Goal: Task Accomplishment & Management: Complete application form

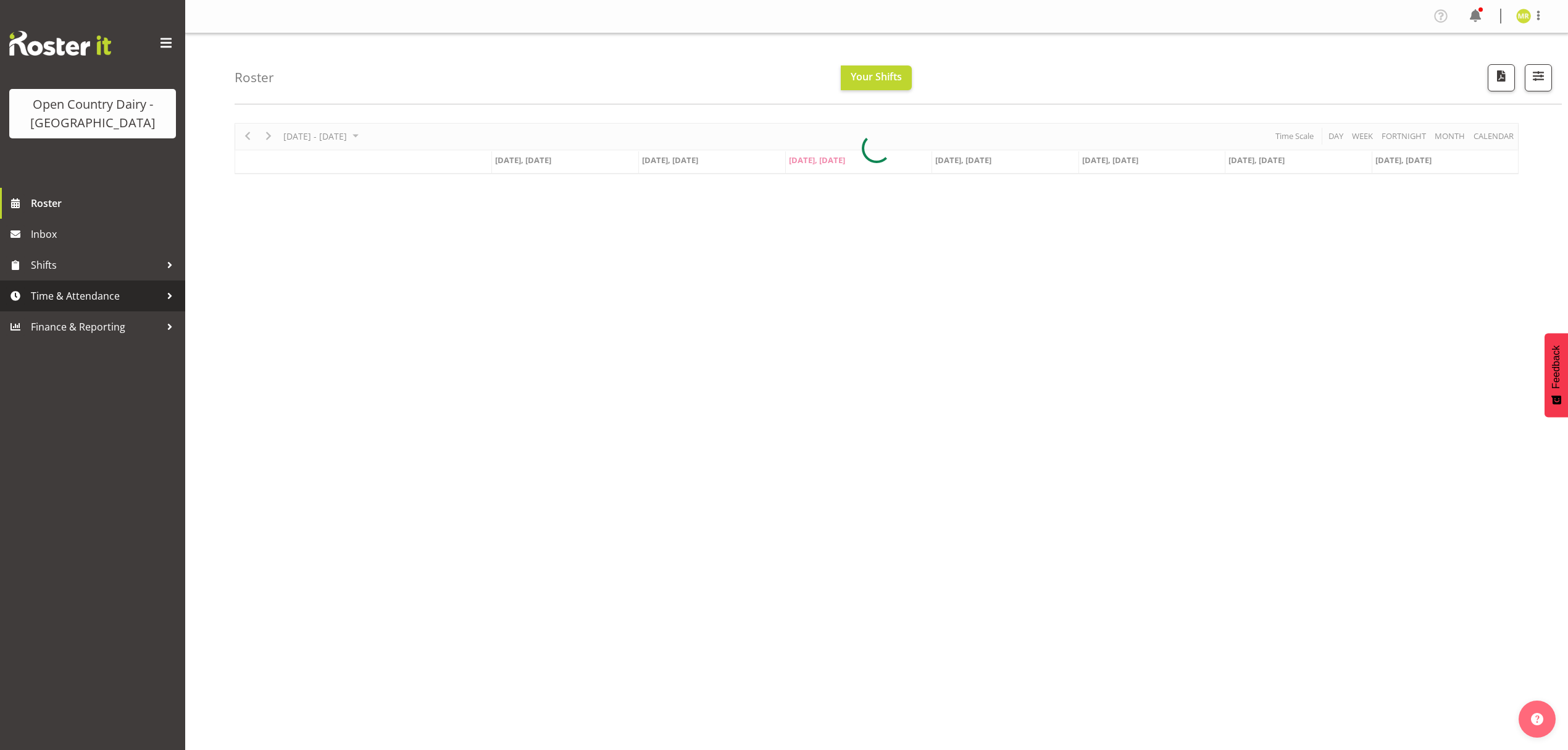
click at [84, 297] on span "Time & Attendance" at bounding box center [96, 296] width 130 height 18
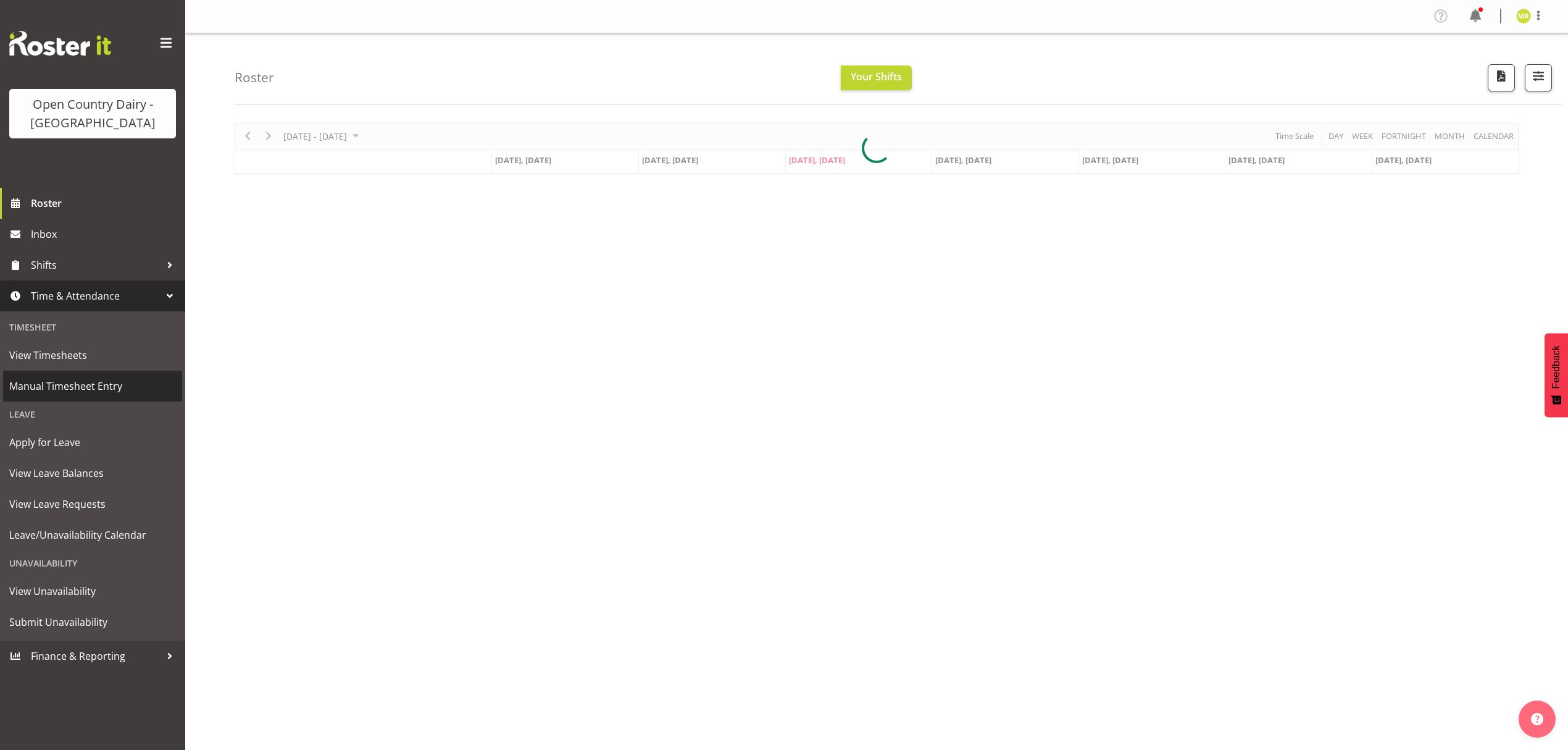
click at [75, 392] on span "Manual Timesheet Entry" at bounding box center [93, 386] width 167 height 18
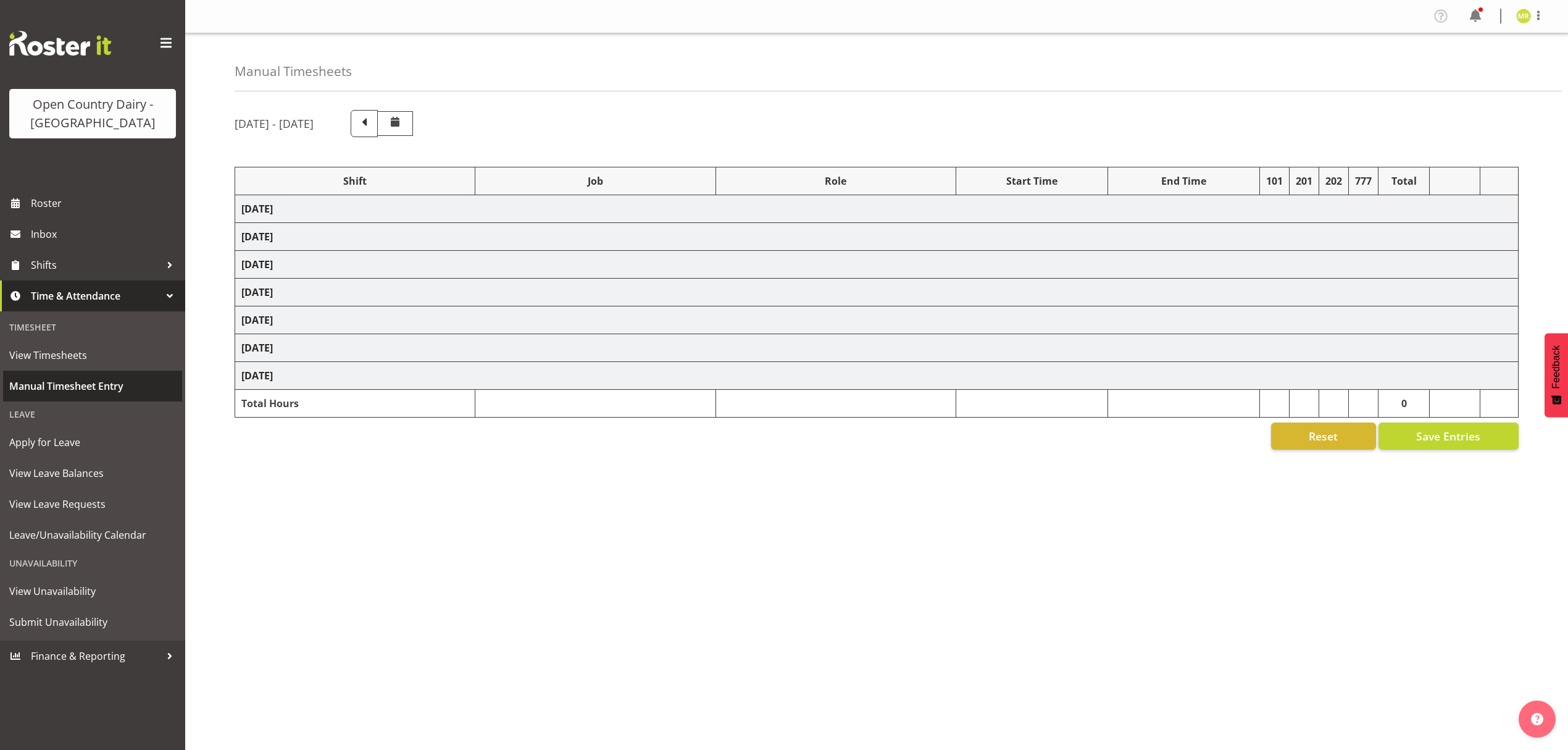
select select "34254"
select select "7"
select select "30"
select select "34254"
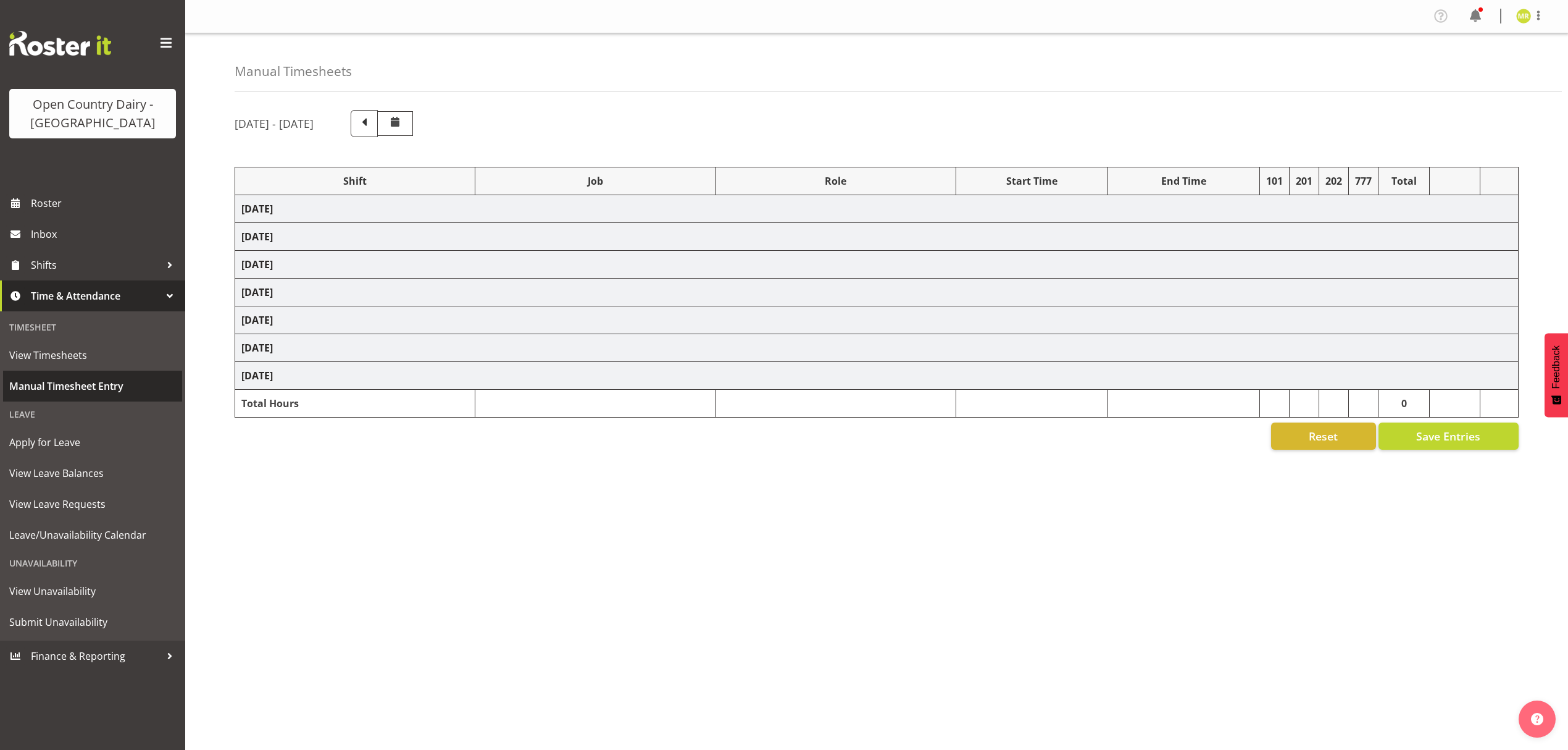
select select "34254"
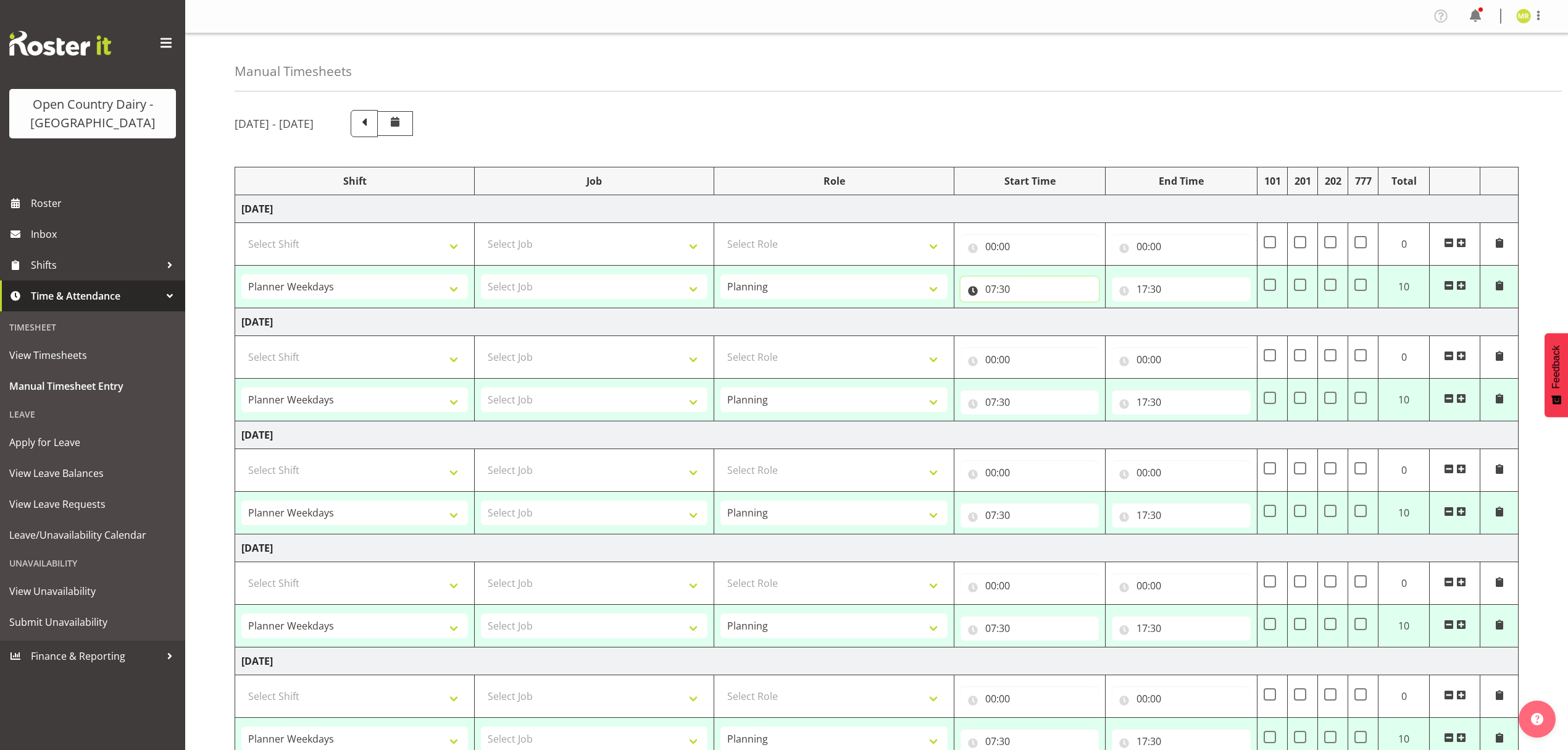
click at [1008, 293] on input "07:30" at bounding box center [1030, 289] width 138 height 24
click at [1072, 318] on select "00 01 02 03 04 05 06 07 08 09 10 11 12 13 14 15 16 17 18 19 20 21 22 23 24 25 2…" at bounding box center [1077, 321] width 28 height 24
select select "0"
click at [1063, 310] on select "00 01 02 03 04 05 06 07 08 09 10 11 12 13 14 15 16 17 18 19 20 21 22 23 24 25 2…" at bounding box center [1077, 321] width 28 height 24
type input "07:00"
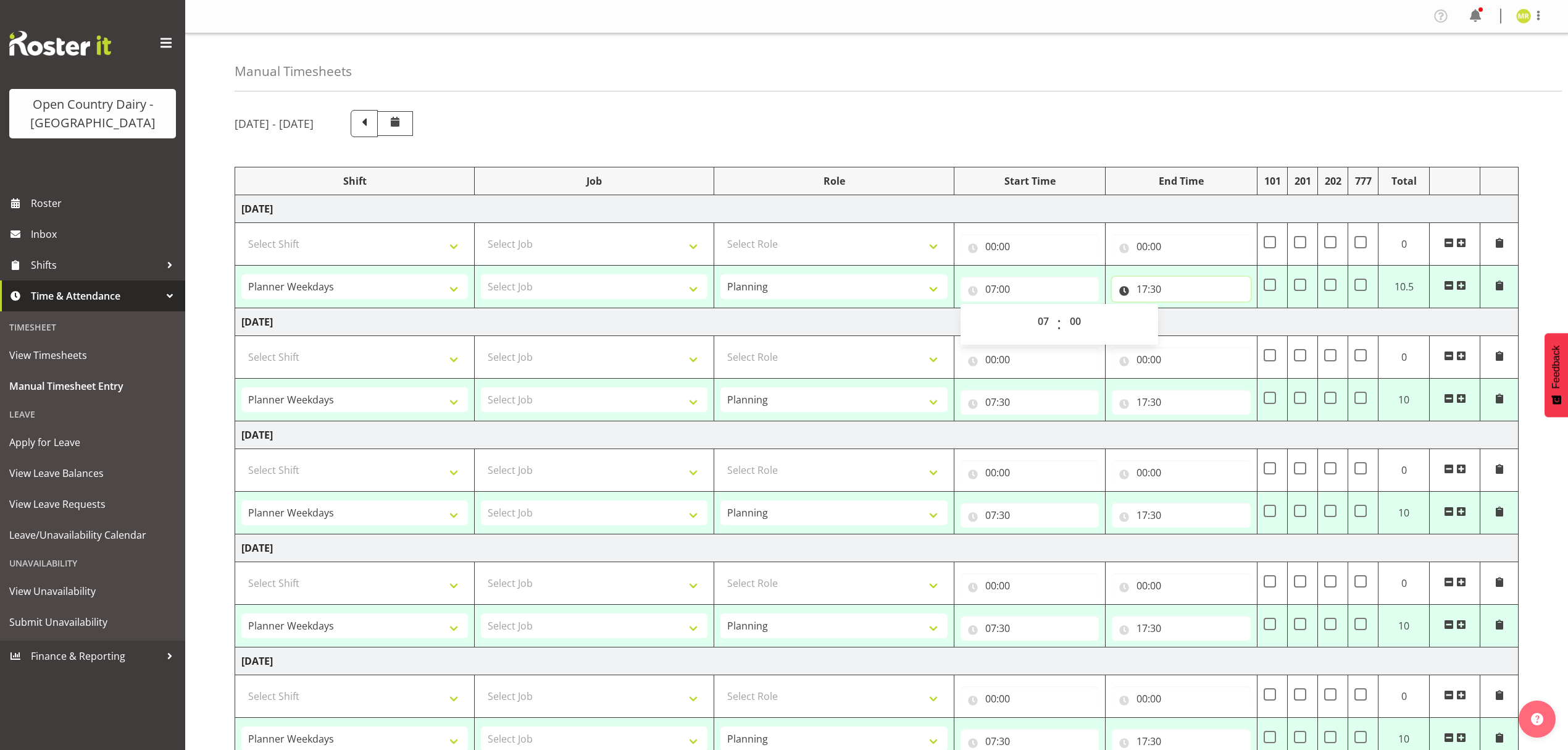
click at [1153, 285] on input "17:30" at bounding box center [1181, 289] width 138 height 24
click at [1191, 320] on select "00 01 02 03 04 05 06 07 08 09 10 11 12 13 14 15 16 17 18 19 20 21 22 23" at bounding box center [1196, 321] width 28 height 24
select select "16"
click at [1183, 310] on select "00 01 02 03 04 05 06 07 08 09 10 11 12 13 14 15 16 17 18 19 20 21 22 23" at bounding box center [1196, 321] width 28 height 24
type input "16:30"
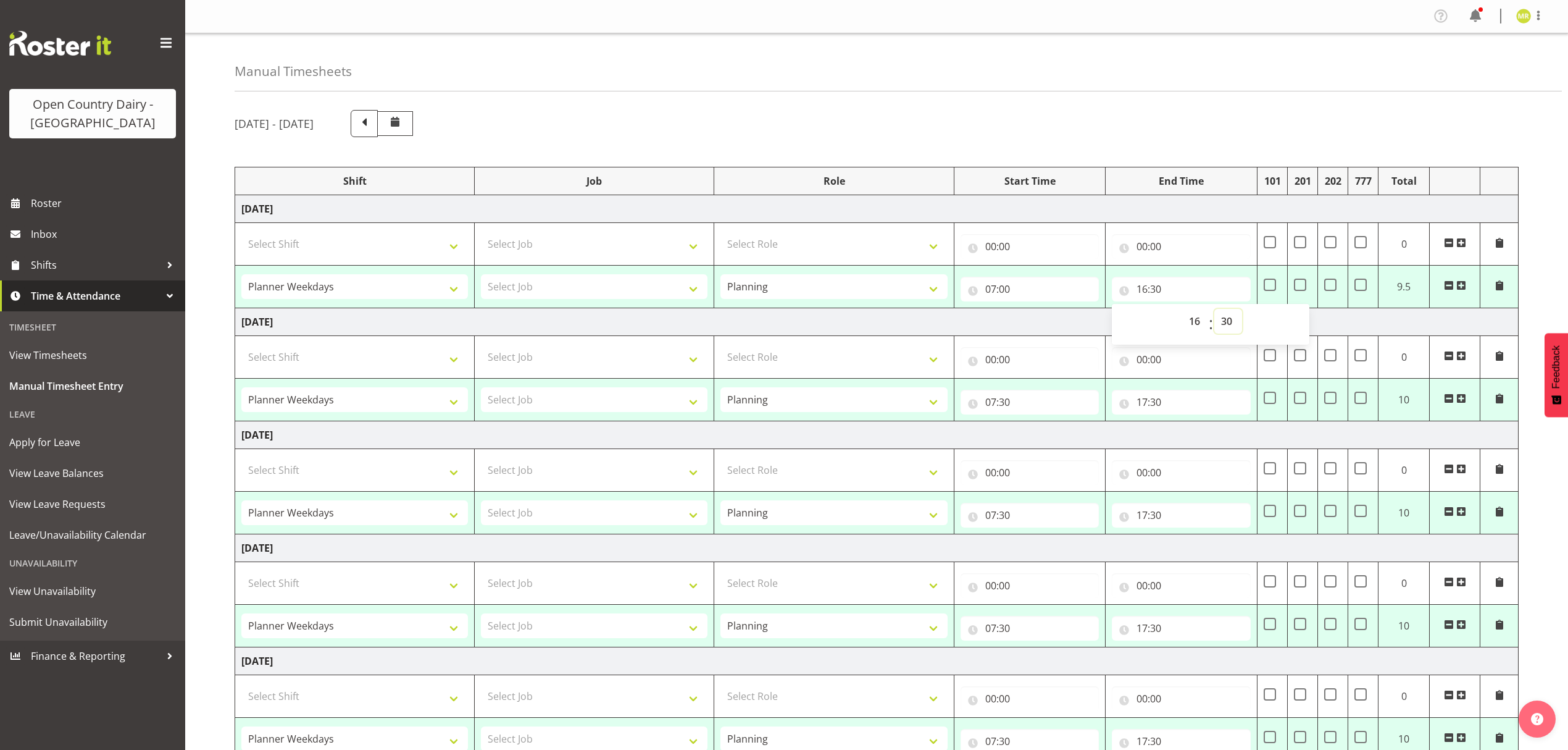
click at [1226, 317] on select "00 01 02 03 04 05 06 07 08 09 10 11 12 13 14 15 16 17 18 19 20 21 22 23 24 25 2…" at bounding box center [1228, 321] width 28 height 24
select select "0"
click at [1214, 310] on select "00 01 02 03 04 05 06 07 08 09 10 11 12 13 14 15 16 17 18 19 20 21 22 23 24 25 2…" at bounding box center [1228, 321] width 28 height 24
type input "16:00"
drag, startPoint x: 1005, startPoint y: 404, endPoint x: 1013, endPoint y: 431, distance: 28.2
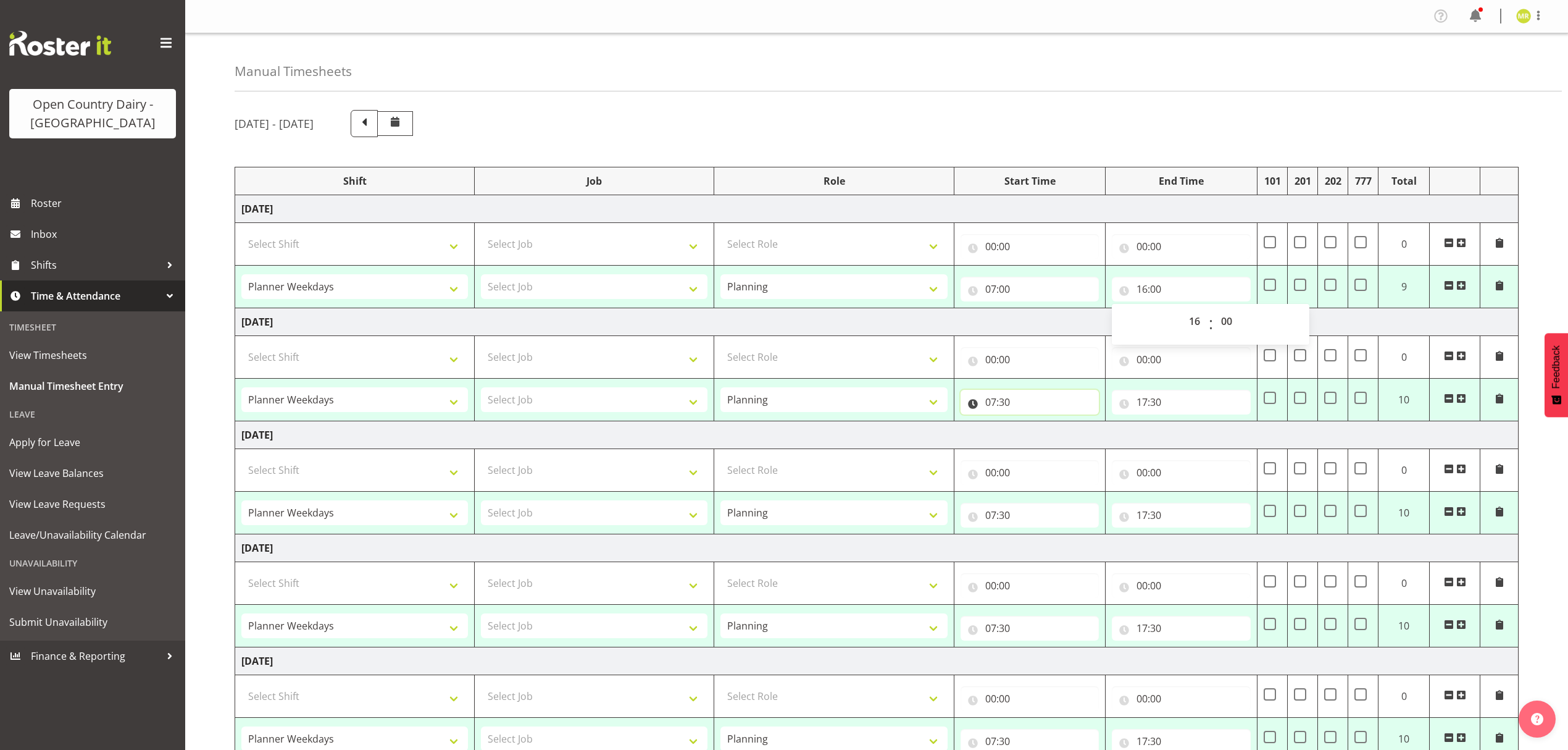
click at [1005, 405] on input "07:30" at bounding box center [1030, 401] width 138 height 24
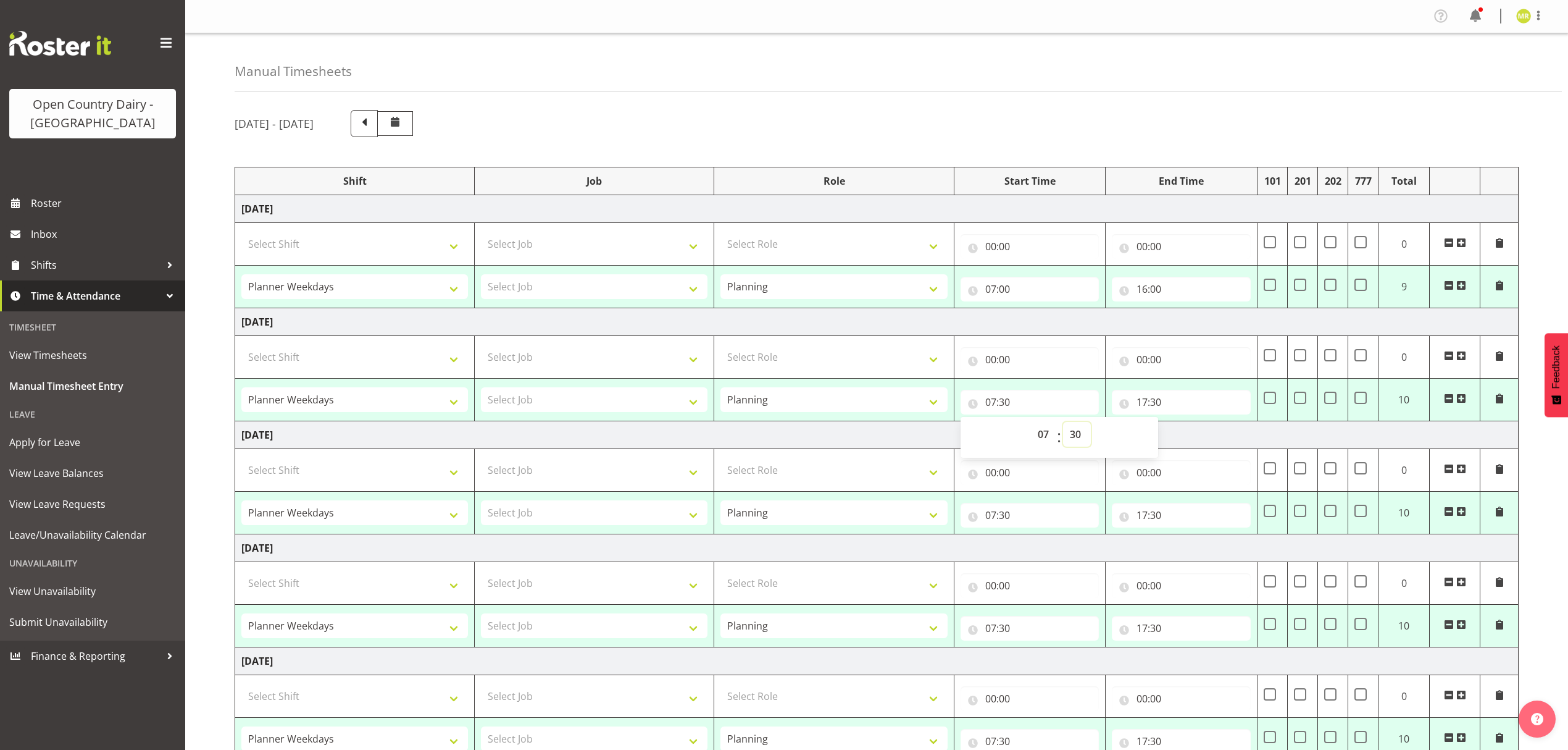
drag, startPoint x: 1073, startPoint y: 435, endPoint x: 1075, endPoint y: 425, distance: 10.2
click at [1073, 435] on select "00 01 02 03 04 05 06 07 08 09 10 11 12 13 14 15 16 17 18 19 20 21 22 23 24 25 2…" at bounding box center [1077, 433] width 28 height 24
select select "0"
click at [1063, 423] on select "00 01 02 03 04 05 06 07 08 09 10 11 12 13 14 15 16 17 18 19 20 21 22 23 24 25 2…" at bounding box center [1077, 433] width 28 height 24
type input "07:00"
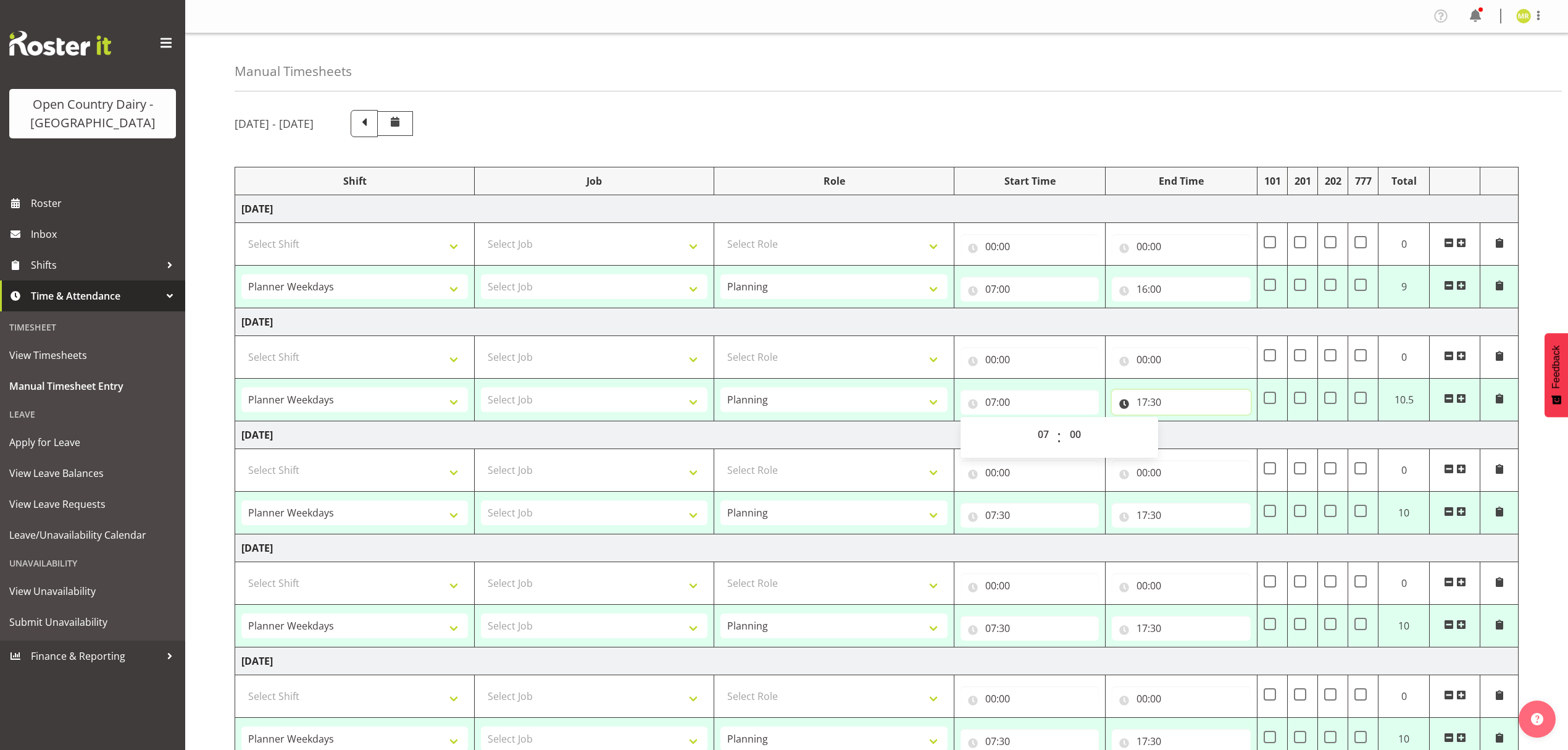
click at [1140, 406] on input "17:30" at bounding box center [1181, 401] width 138 height 24
click at [1195, 433] on select "00 01 02 03 04 05 06 07 08 09 10 11 12 13 14 15 16 17 18 19 20 21 22 23" at bounding box center [1196, 433] width 28 height 24
select select "16"
click at [1183, 423] on select "00 01 02 03 04 05 06 07 08 09 10 11 12 13 14 15 16 17 18 19 20 21 22 23" at bounding box center [1196, 433] width 28 height 24
type input "16:30"
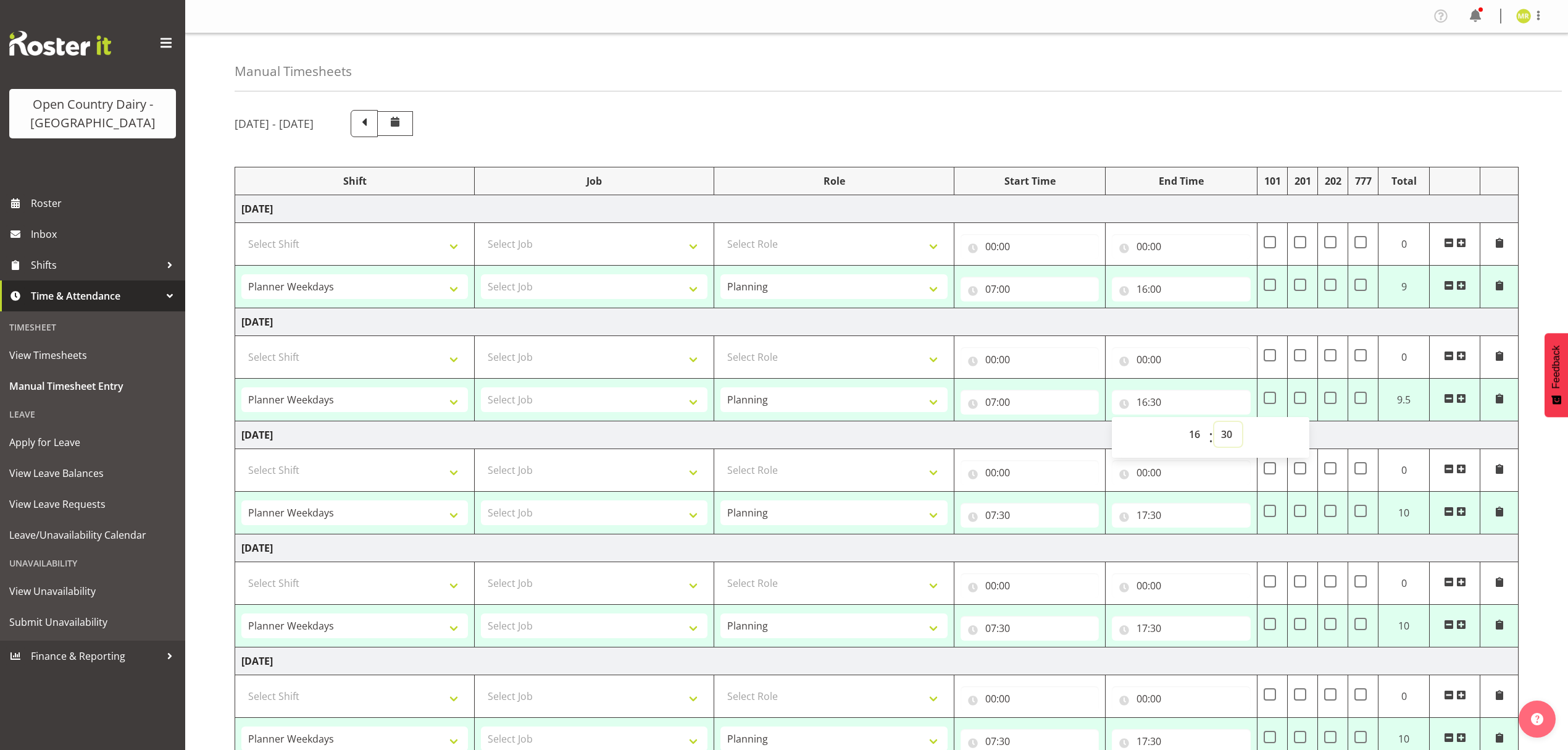
drag, startPoint x: 1230, startPoint y: 437, endPoint x: 1231, endPoint y: 428, distance: 9.1
click at [1230, 437] on select "00 01 02 03 04 05 06 07 08 09 10 11 12 13 14 15 16 17 18 19 20 21 22 23 24 25 2…" at bounding box center [1228, 433] width 28 height 24
select select "0"
click at [1214, 423] on select "00 01 02 03 04 05 06 07 08 09 10 11 12 13 14 15 16 17 18 19 20 21 22 23 24 25 2…" at bounding box center [1228, 433] width 28 height 24
type input "16:00"
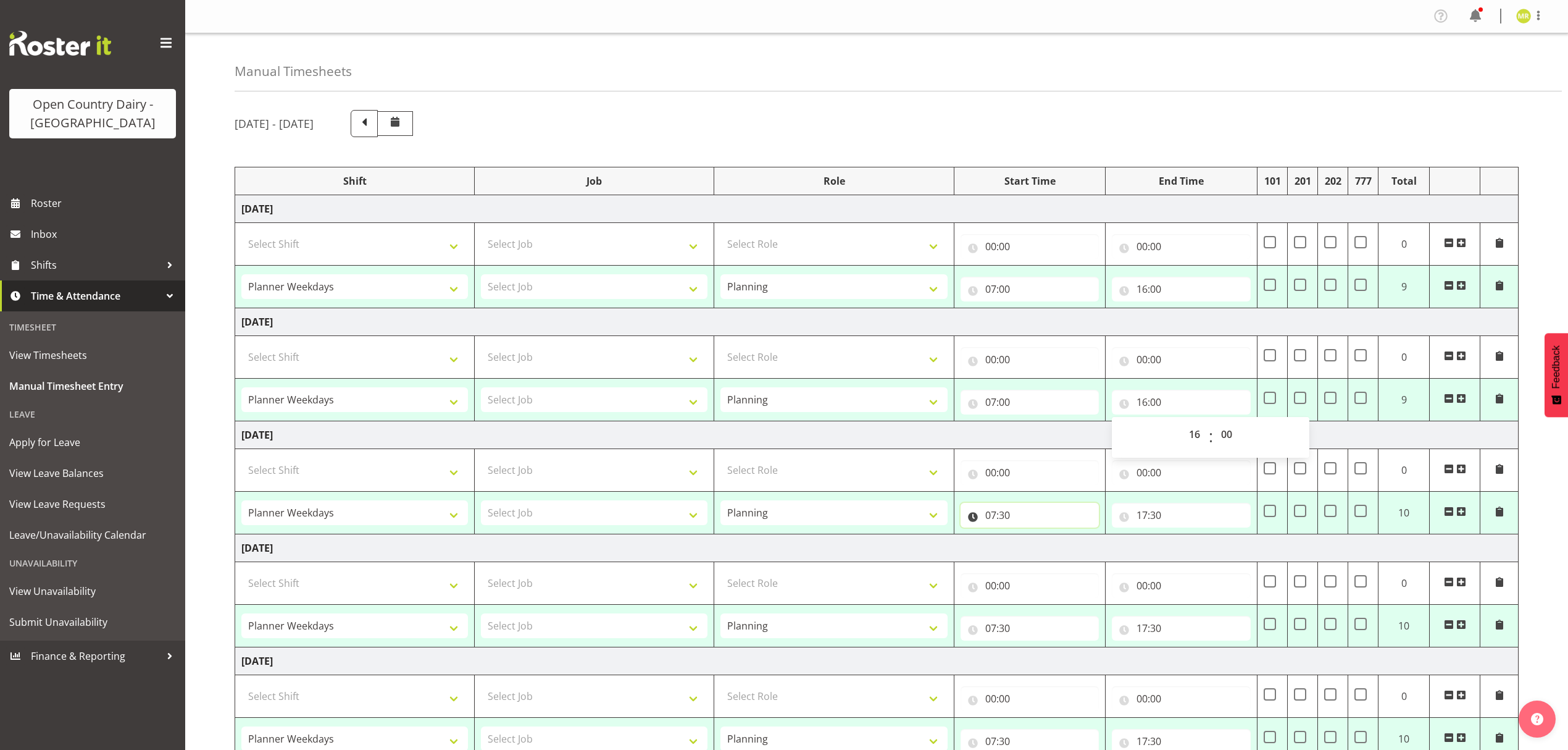
click at [1010, 518] on input "07:30" at bounding box center [1030, 515] width 138 height 24
click at [1079, 549] on select "00 01 02 03 04 05 06 07 08 09 10 11 12 13 14 15 16 17 18 19 20 21 22 23 24 25 2…" at bounding box center [1077, 547] width 28 height 24
select select "0"
click at [1063, 538] on select "00 01 02 03 04 05 06 07 08 09 10 11 12 13 14 15 16 17 18 19 20 21 22 23 24 25 2…" at bounding box center [1077, 547] width 28 height 24
type input "07:00"
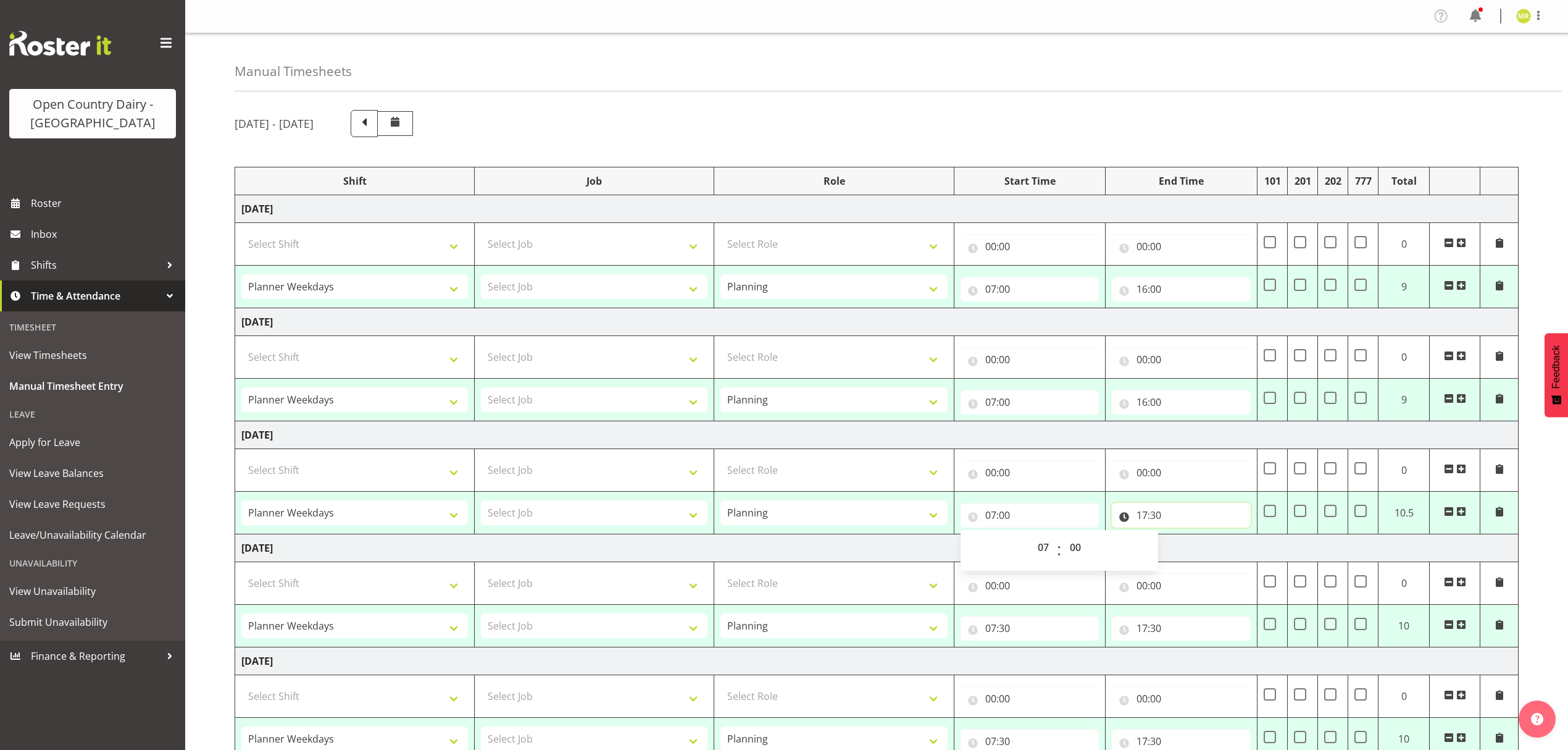
click at [1141, 513] on input "17:30" at bounding box center [1181, 515] width 138 height 24
click at [1194, 547] on select "00 01 02 03 04 05 06 07 08 09 10 11 12 13 14 15 16 17 18 19 20 21 22 23" at bounding box center [1196, 547] width 28 height 24
select select "16"
click at [1183, 538] on select "00 01 02 03 04 05 06 07 08 09 10 11 12 13 14 15 16 17 18 19 20 21 22 23" at bounding box center [1196, 547] width 28 height 24
type input "16:30"
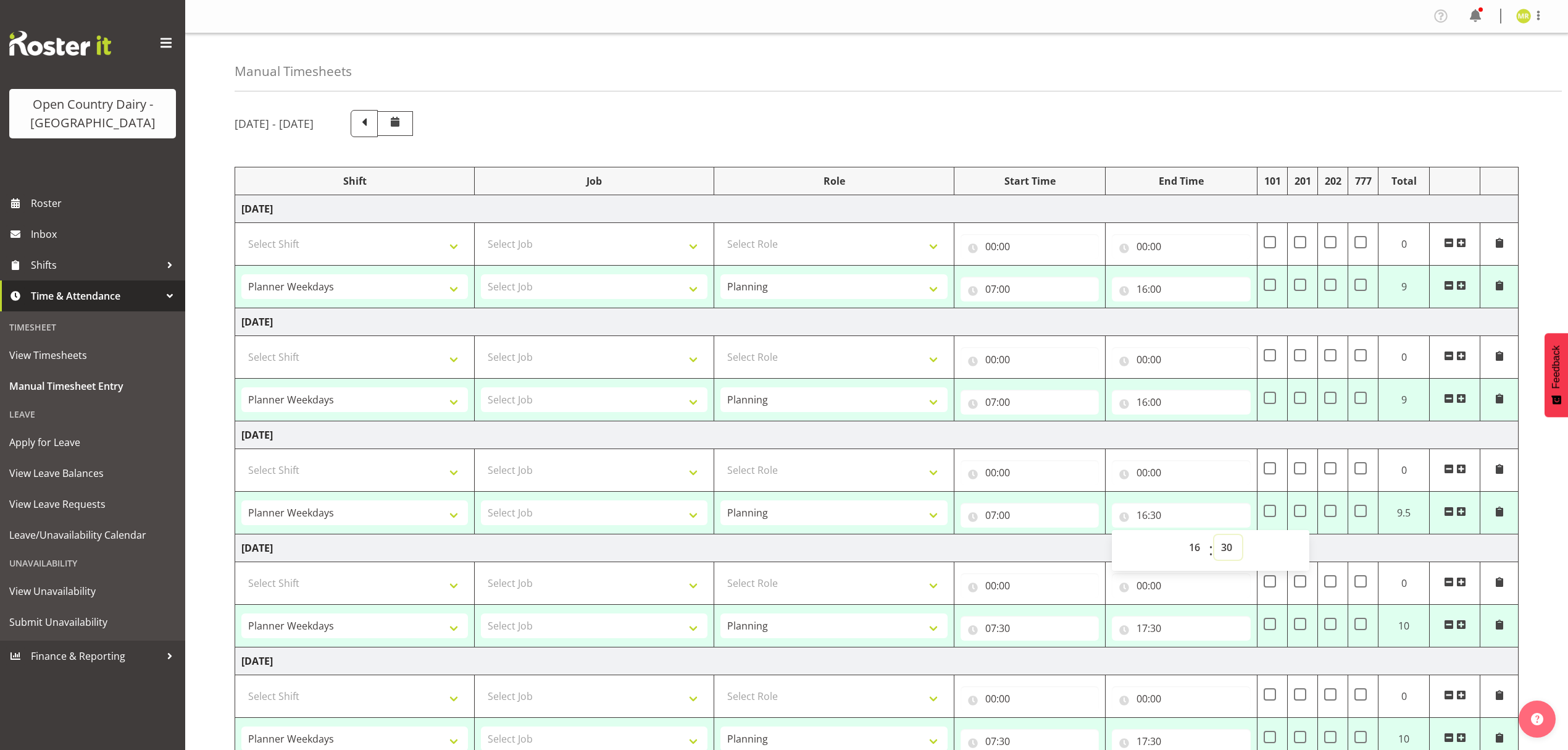
drag, startPoint x: 1234, startPoint y: 553, endPoint x: 1230, endPoint y: 539, distance: 14.6
click at [1234, 553] on select "00 01 02 03 04 05 06 07 08 09 10 11 12 13 14 15 16 17 18 19 20 21 22 23 24 25 2…" at bounding box center [1228, 547] width 28 height 24
select select "0"
click at [1214, 538] on select "00 01 02 03 04 05 06 07 08 09 10 11 12 13 14 15 16 17 18 19 20 21 22 23 24 25 2…" at bounding box center [1228, 547] width 28 height 24
type input "16:00"
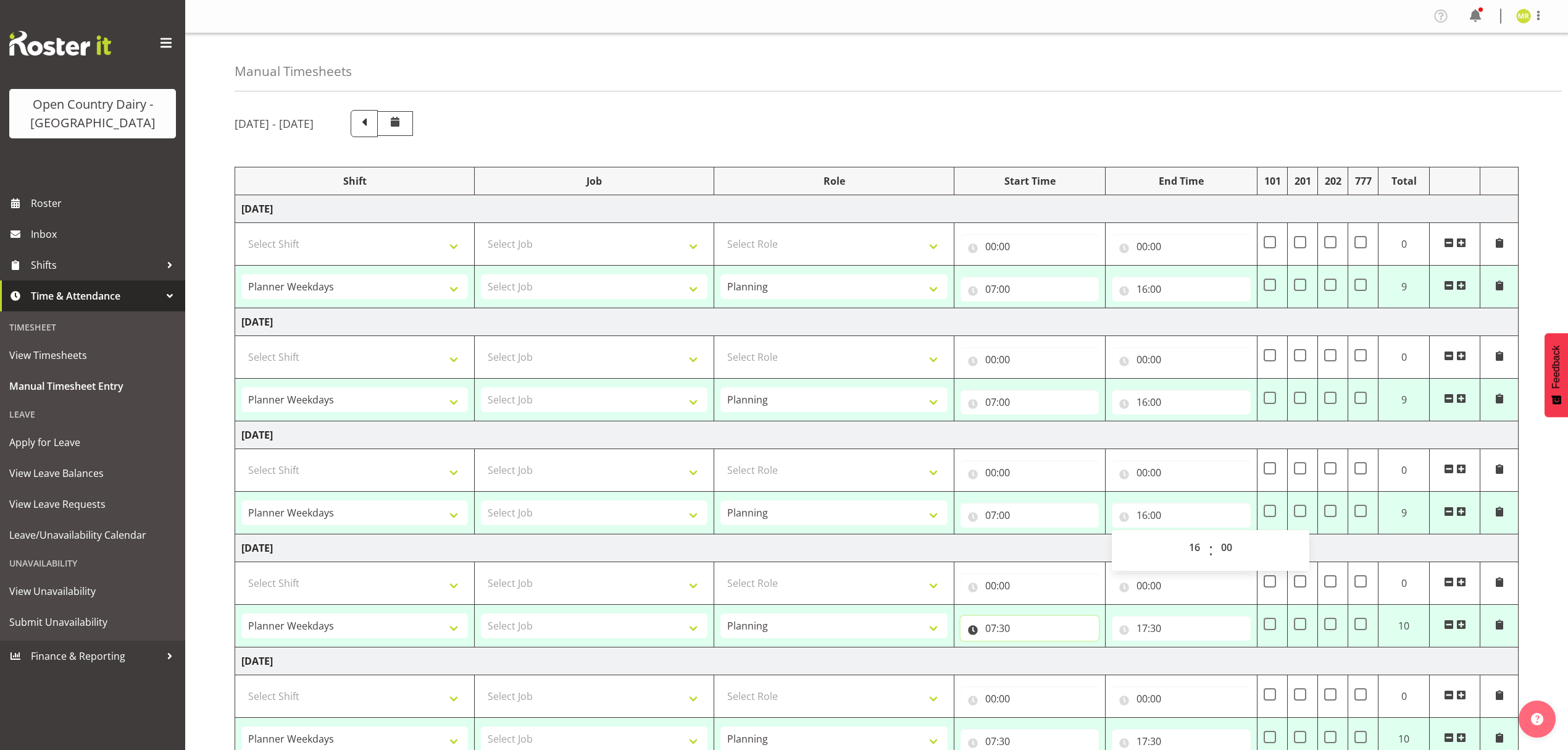
click at [1005, 629] on input "07:30" at bounding box center [1030, 628] width 138 height 24
drag, startPoint x: 1072, startPoint y: 664, endPoint x: 1073, endPoint y: 655, distance: 9.1
click at [1074, 664] on select "00 01 02 03 04 05 06 07 08 09 10 11 12 13 14 15 16 17 18 19 20 21 22 23 24 25 2…" at bounding box center [1077, 660] width 28 height 24
select select "0"
click at [1063, 651] on select "00 01 02 03 04 05 06 07 08 09 10 11 12 13 14 15 16 17 18 19 20 21 22 23 24 25 2…" at bounding box center [1077, 660] width 28 height 24
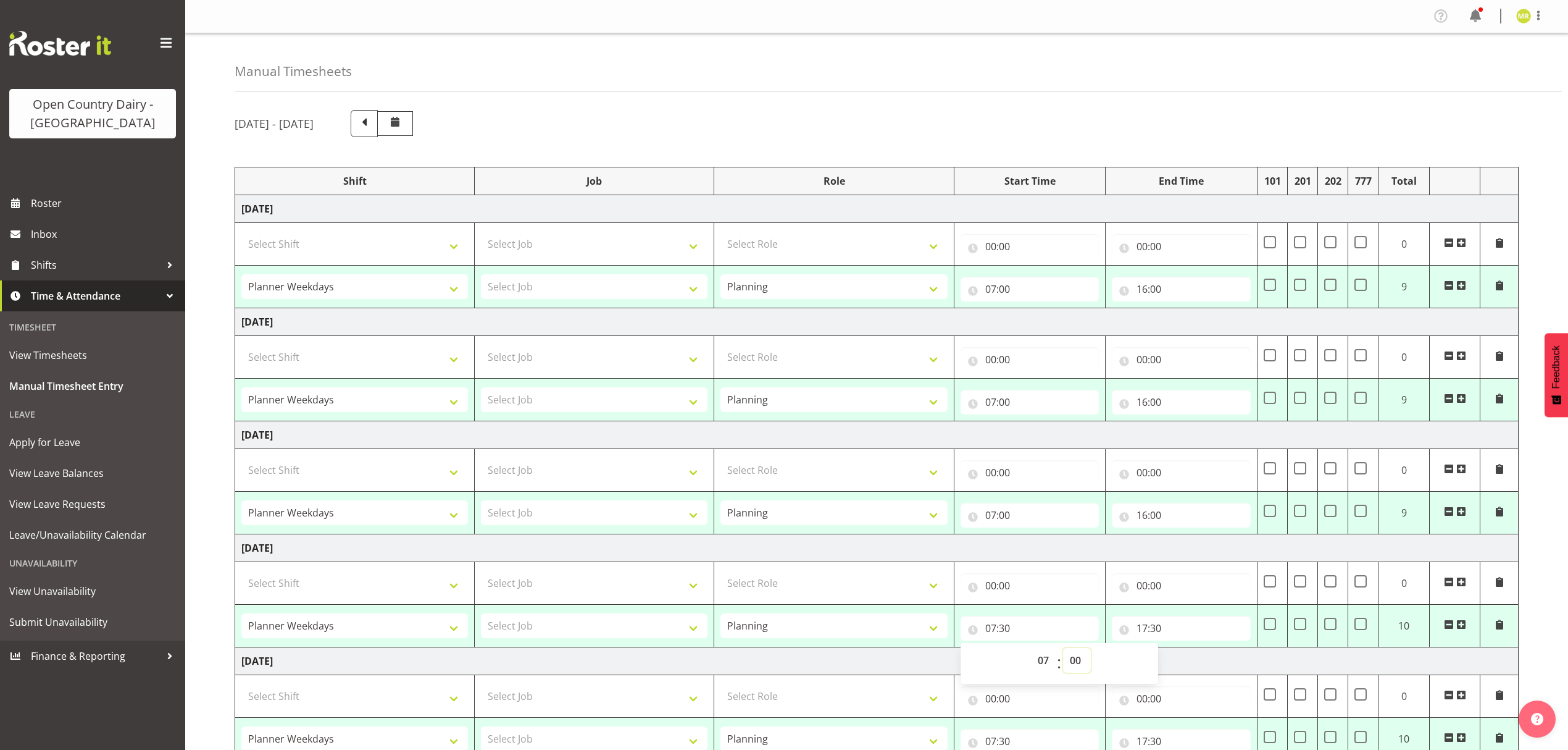
type input "07:00"
click at [1140, 629] on input "17:30" at bounding box center [1181, 628] width 138 height 24
drag, startPoint x: 1198, startPoint y: 667, endPoint x: 1191, endPoint y: 652, distance: 16.6
click at [1198, 667] on select "00 01 02 03 04 05 06 07 08 09 10 11 12 13 14 15 16 17 18 19 20 21 22 23" at bounding box center [1196, 660] width 28 height 24
select select "16"
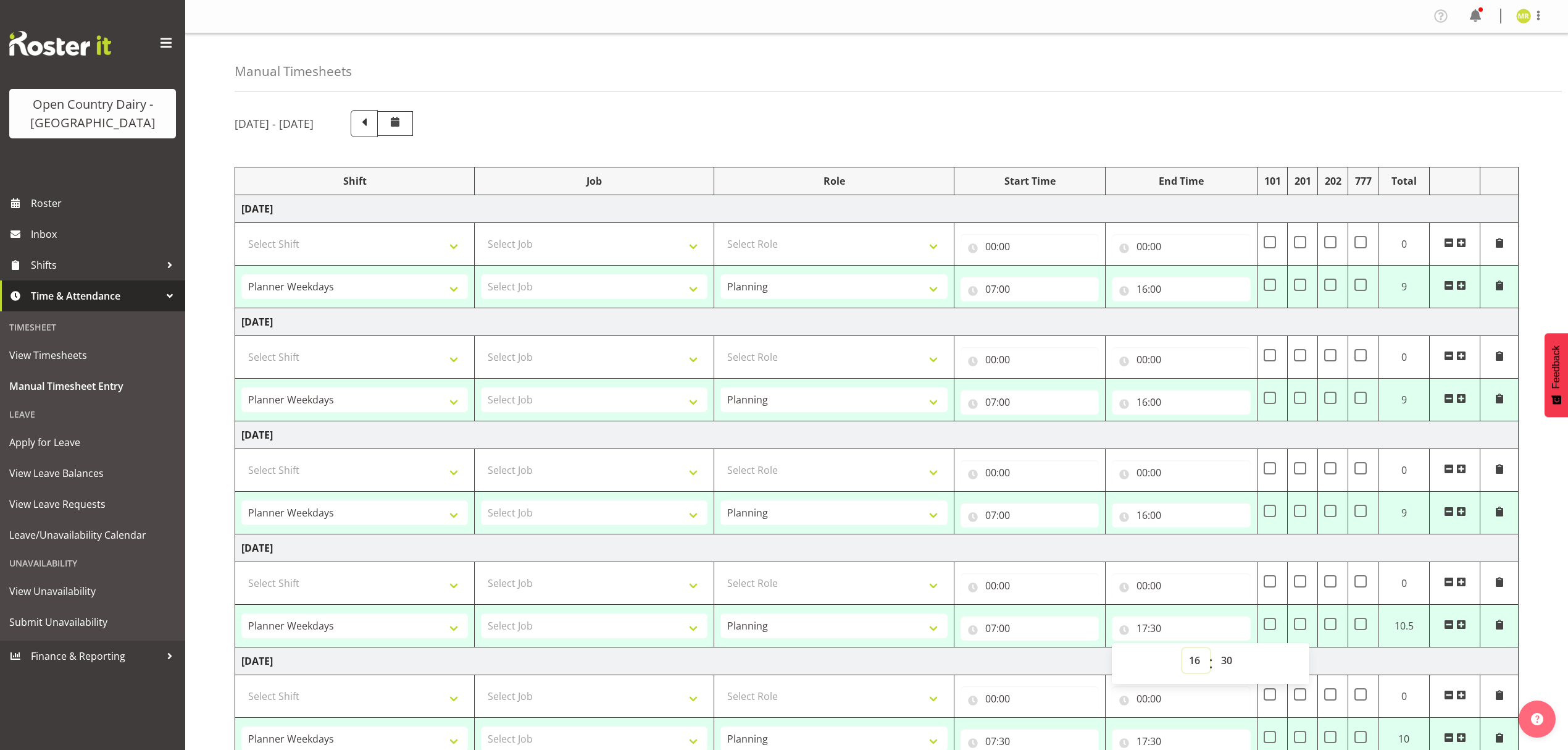
click at [1183, 651] on select "00 01 02 03 04 05 06 07 08 09 10 11 12 13 14 15 16 17 18 19 20 21 22 23" at bounding box center [1196, 660] width 28 height 24
type input "16:30"
drag, startPoint x: 1236, startPoint y: 663, endPoint x: 1234, endPoint y: 655, distance: 8.2
click at [1236, 663] on select "00 01 02 03 04 05 06 07 08 09 10 11 12 13 14 15 16 17 18 19 20 21 22 23 24 25 2…" at bounding box center [1228, 660] width 28 height 24
select select "0"
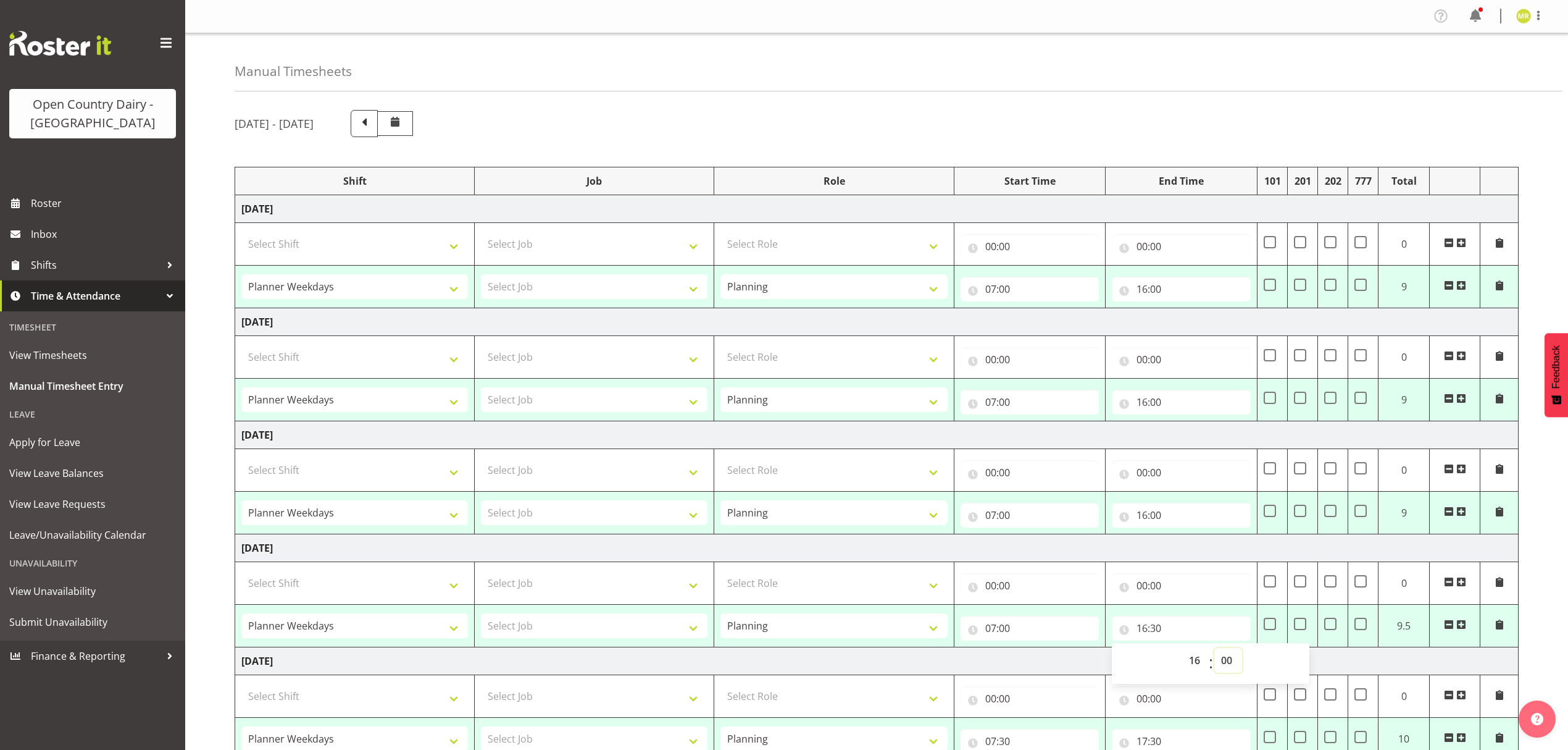
click at [1214, 651] on select "00 01 02 03 04 05 06 07 08 09 10 11 12 13 14 15 16 17 18 19 20 21 22 23 24 25 2…" at bounding box center [1228, 660] width 28 height 24
type input "16:00"
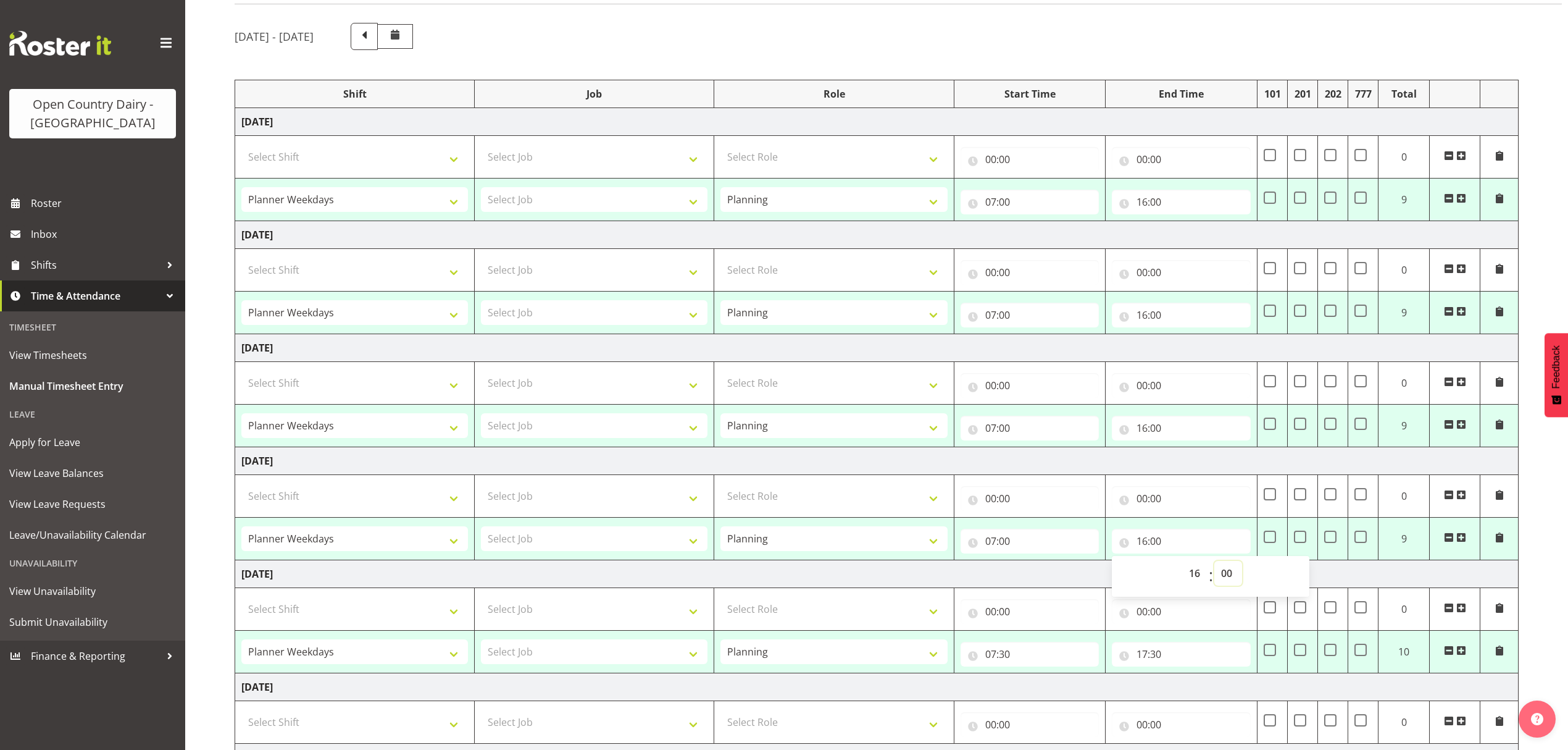
scroll to position [237, 0]
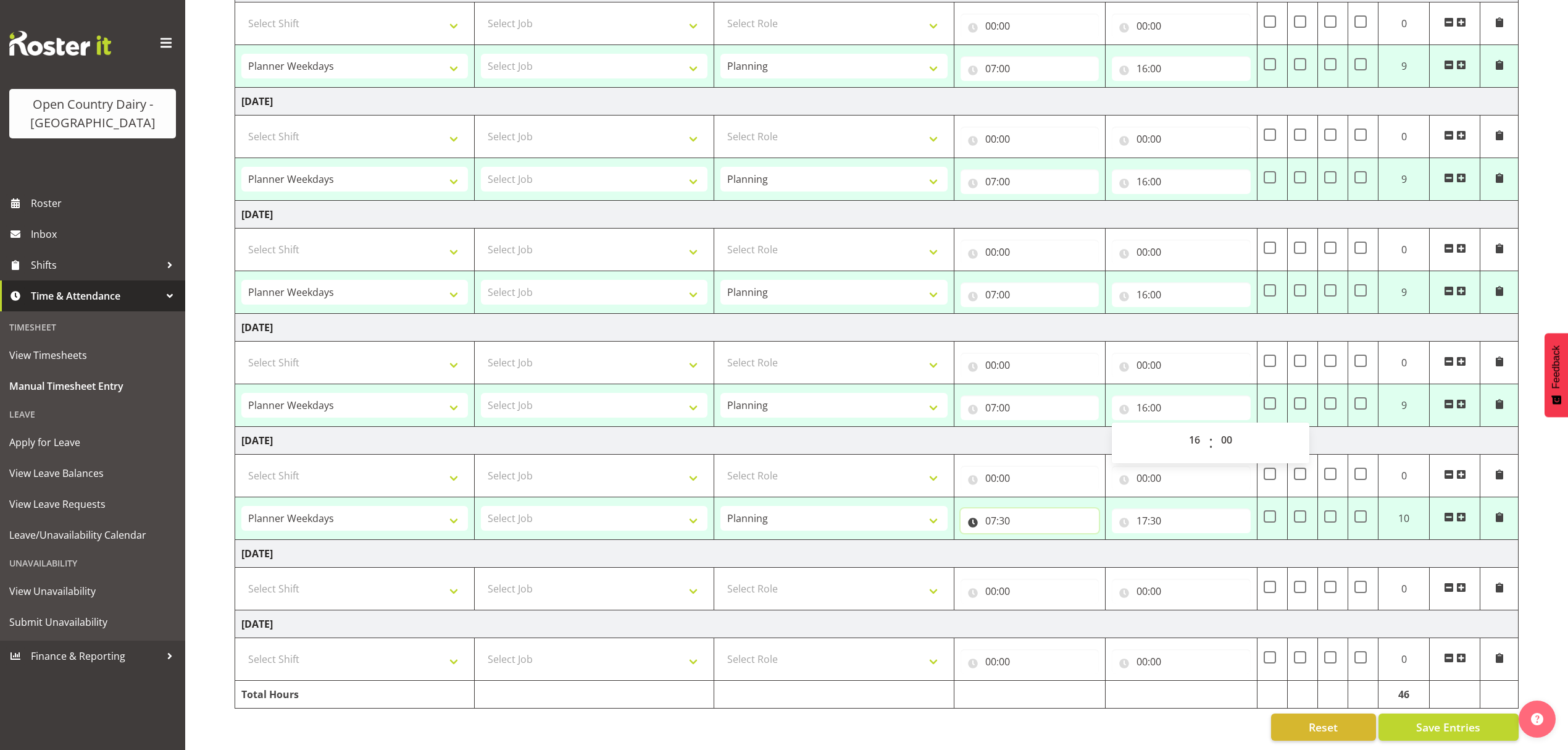
click at [1013, 509] on input "07:30" at bounding box center [1030, 520] width 138 height 24
click at [1077, 551] on select "00 01 02 03 04 05 06 07 08 09 10 11 12 13 14 15 16 17 18 19 20 21 22 23 24 25 2…" at bounding box center [1077, 552] width 28 height 24
select select "0"
click at [1063, 541] on select "00 01 02 03 04 05 06 07 08 09 10 11 12 13 14 15 16 17 18 19 20 21 22 23 24 25 2…" at bounding box center [1077, 552] width 28 height 24
type input "07:00"
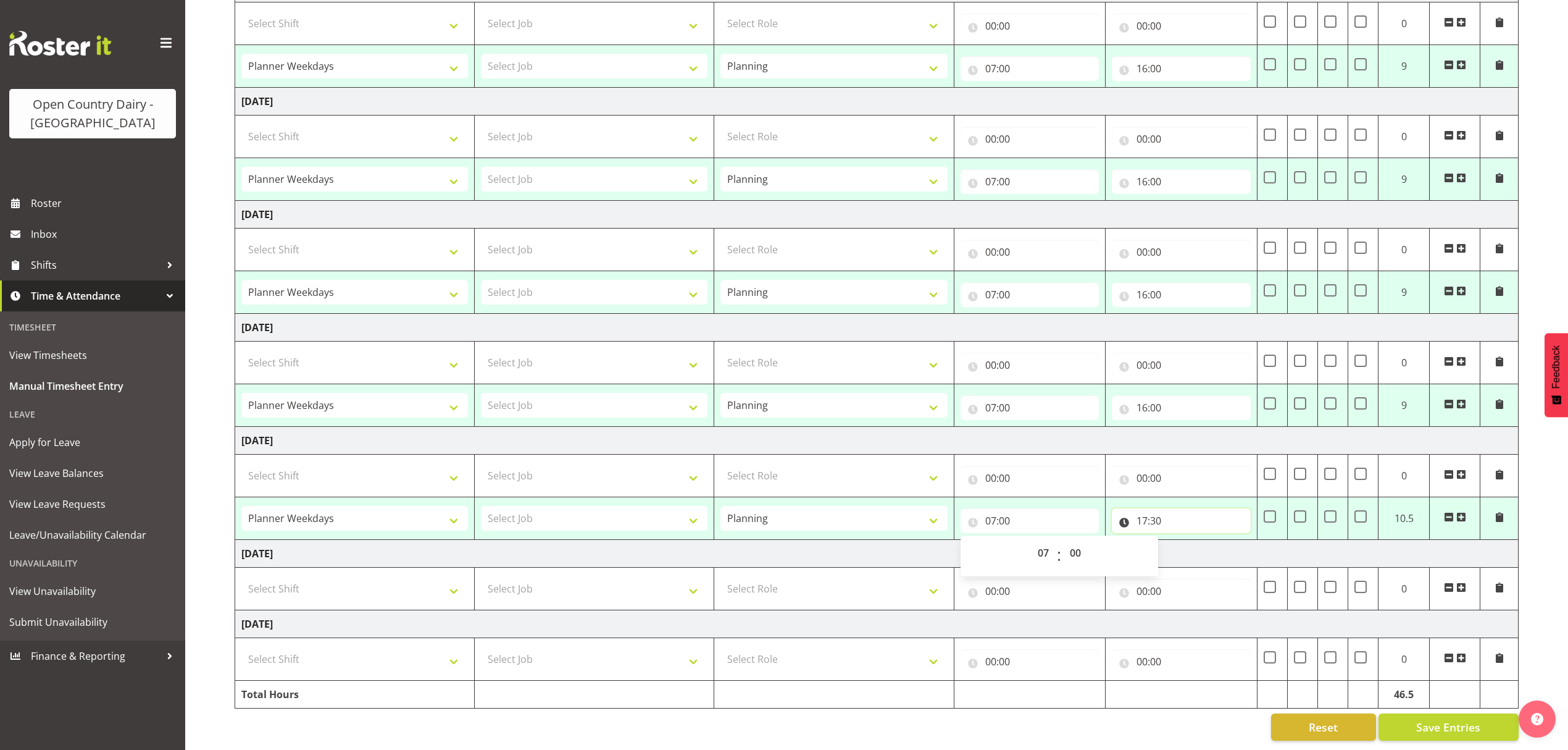
click at [1145, 511] on input "17:30" at bounding box center [1181, 520] width 138 height 24
drag, startPoint x: 1193, startPoint y: 544, endPoint x: 1191, endPoint y: 531, distance: 13.2
click at [1193, 544] on select "00 01 02 03 04 05 06 07 08 09 10 11 12 13 14 15 16 17 18 19 20 21 22 23" at bounding box center [1196, 552] width 28 height 24
select select "16"
click at [1183, 541] on select "00 01 02 03 04 05 06 07 08 09 10 11 12 13 14 15 16 17 18 19 20 21 22 23" at bounding box center [1196, 552] width 28 height 24
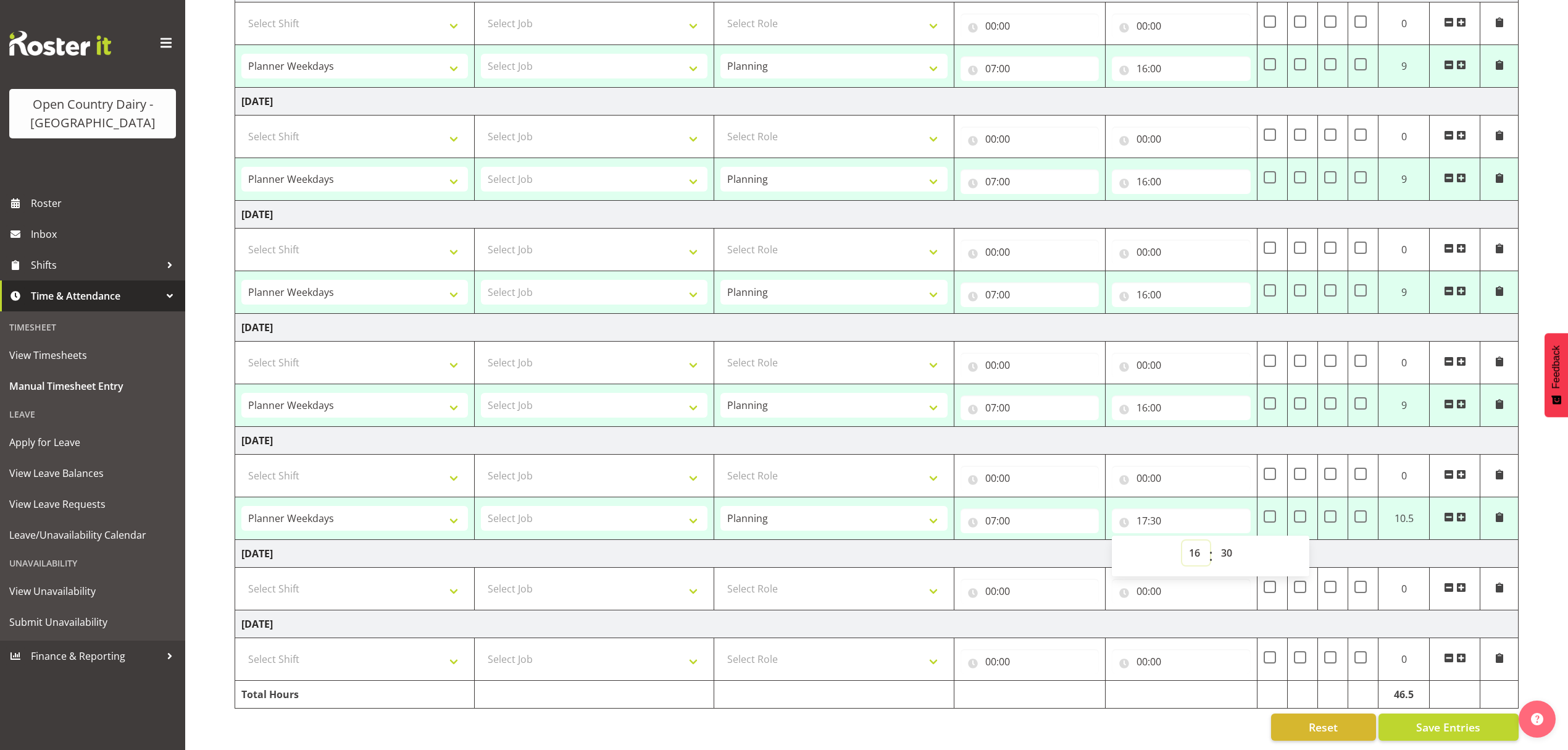
type input "16:30"
click at [1233, 544] on select "00 01 02 03 04 05 06 07 08 09 10 11 12 13 14 15 16 17 18 19 20 21 22 23 24 25 2…" at bounding box center [1228, 552] width 28 height 24
select select "0"
click at [1214, 541] on select "00 01 02 03 04 05 06 07 08 09 10 11 12 13 14 15 16 17 18 19 20 21 22 23 24 25 2…" at bounding box center [1228, 552] width 28 height 24
type input "16:00"
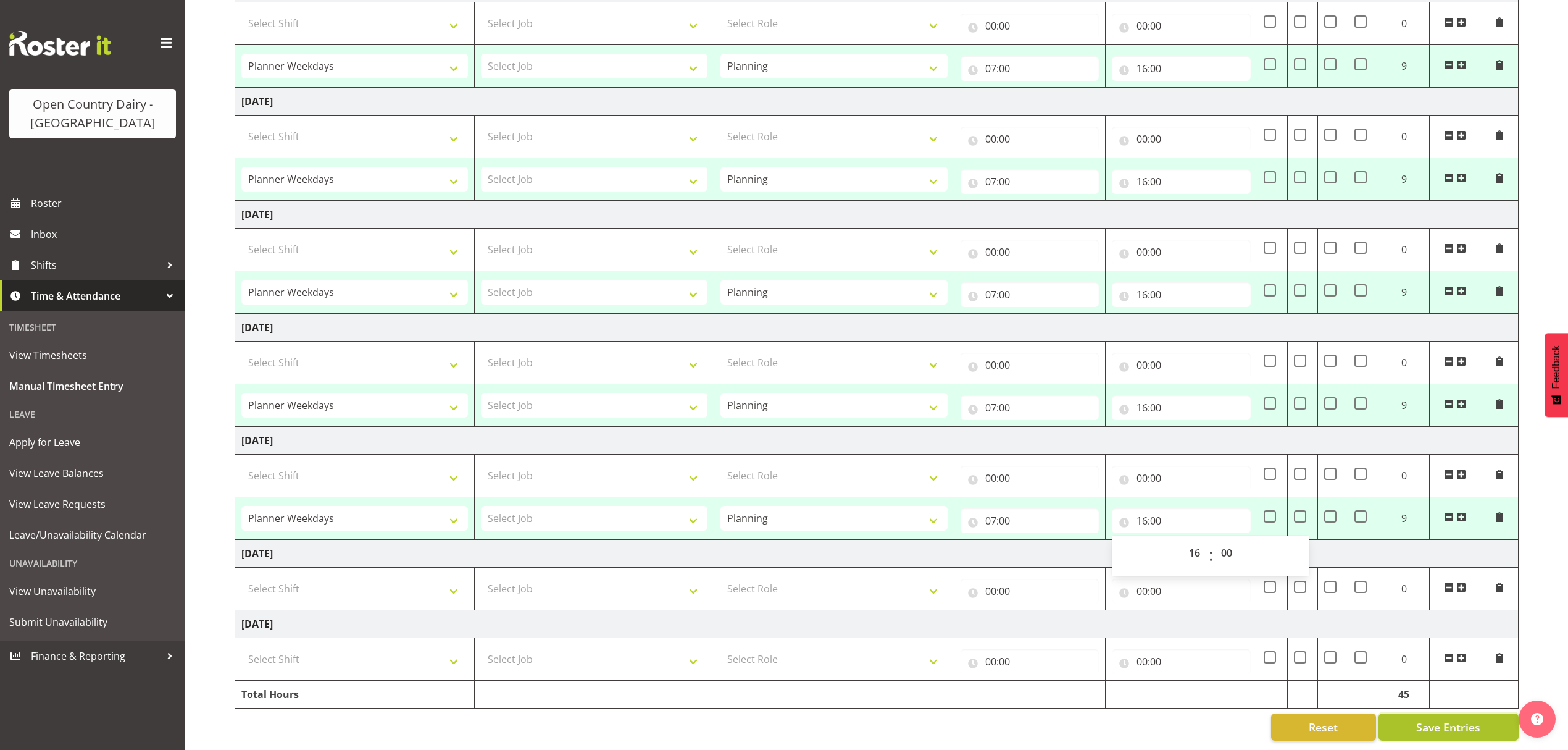
click at [1423, 719] on span "Save Entries" at bounding box center [1448, 727] width 64 height 16
select select "34254"
type input "07:00"
type input "16:00"
select select "34254"
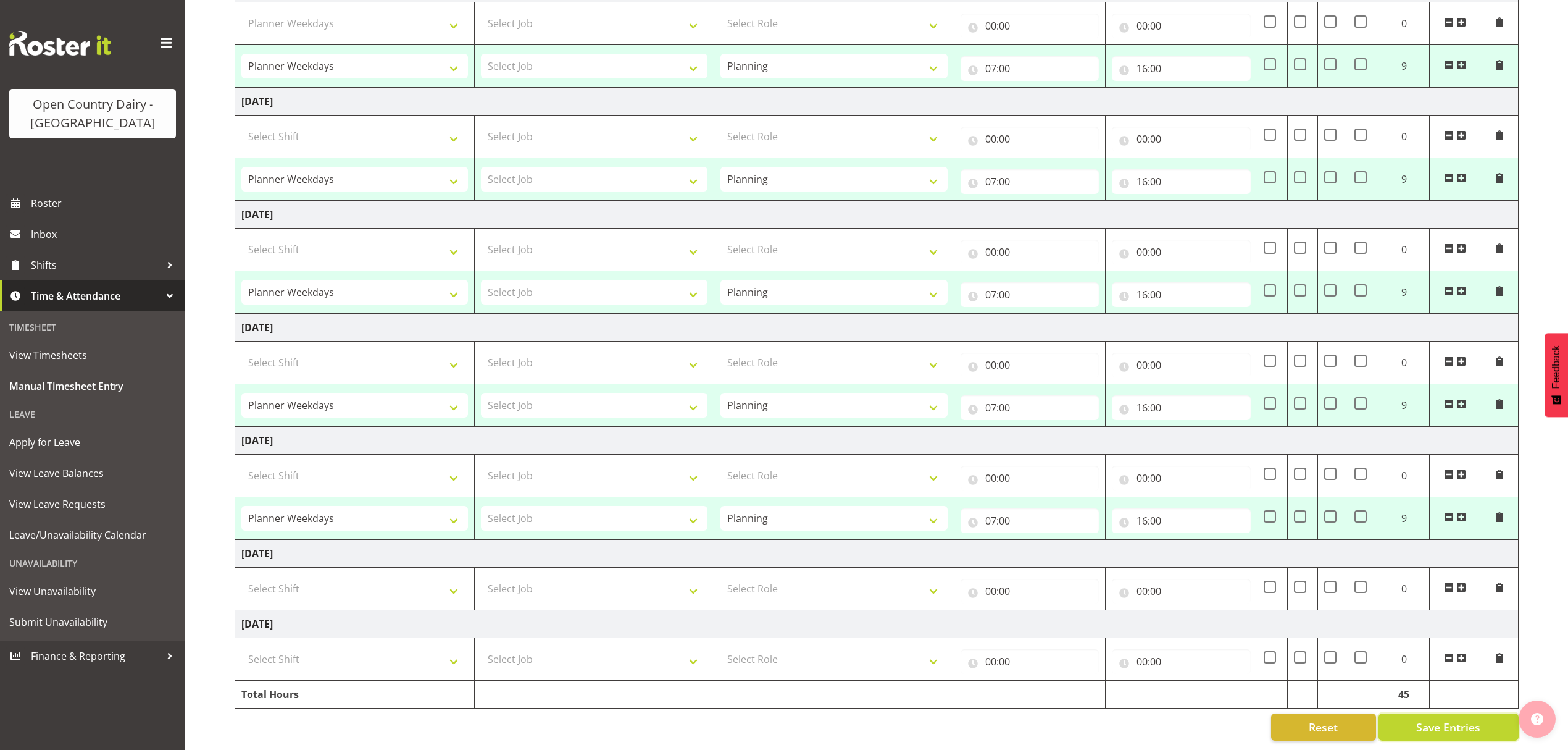
type input "07:00"
type input "16:00"
select select "34254"
type input "07:00"
type input "16:00"
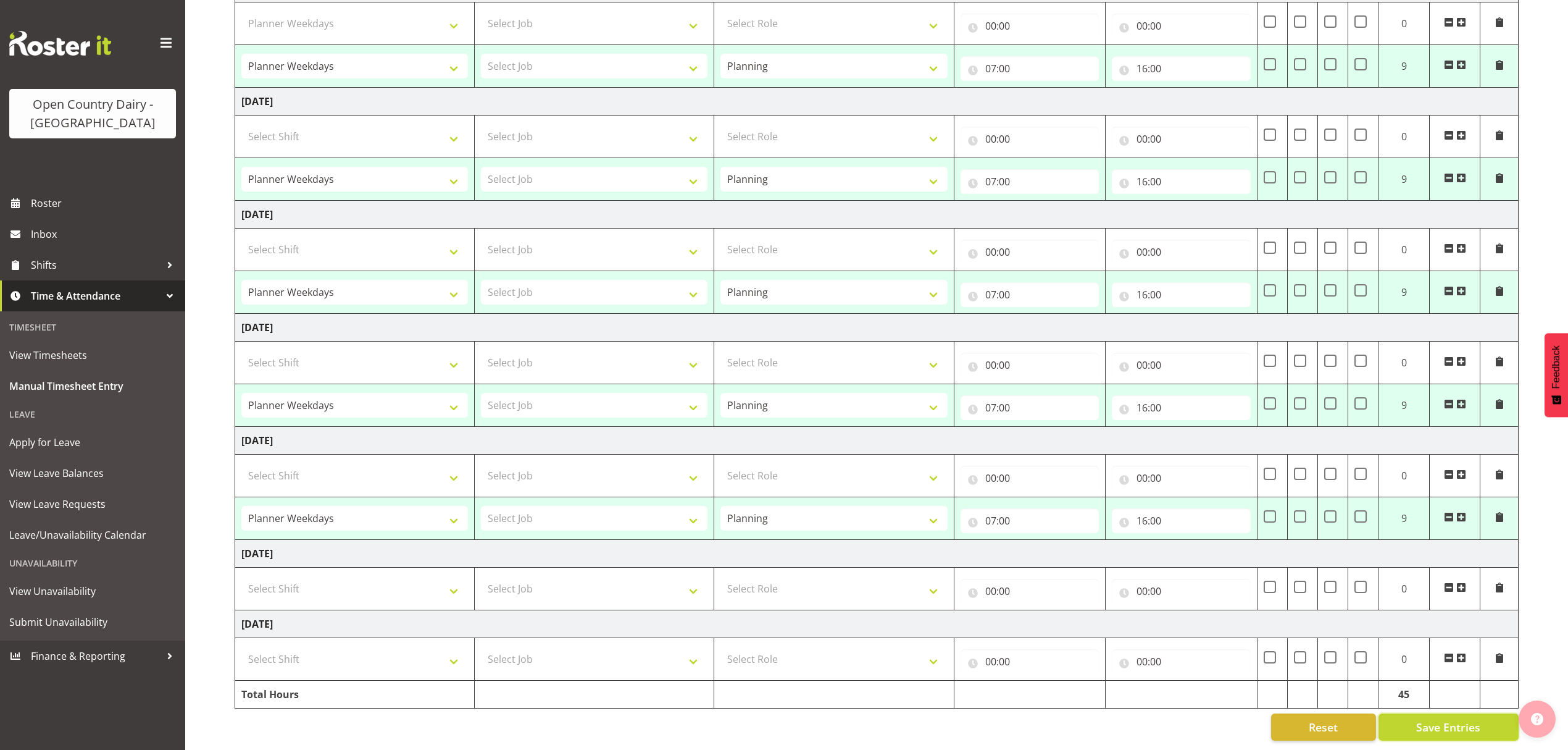
select select "34254"
type input "07:00"
type input "16:00"
select select "34254"
type input "07:00"
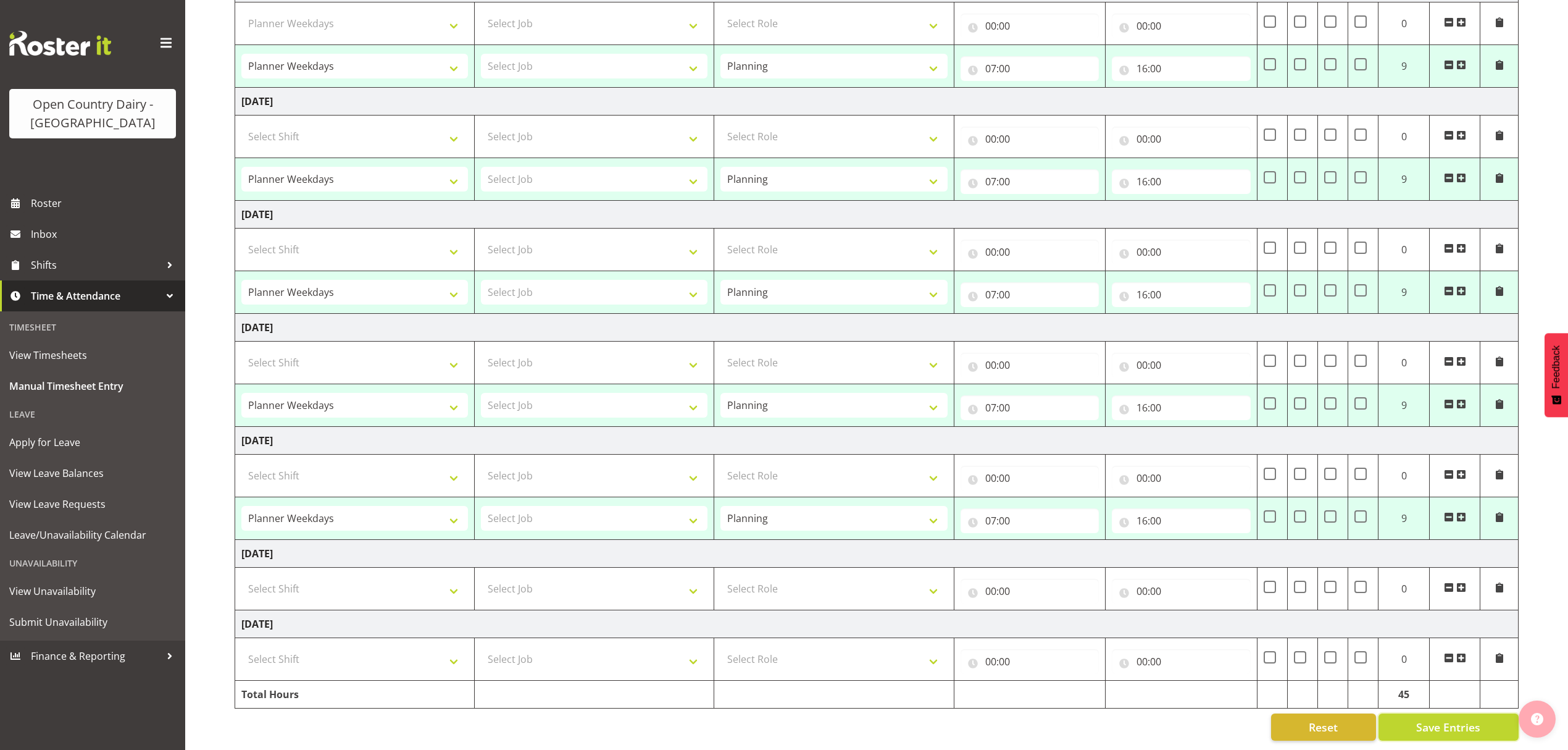
type input "16:00"
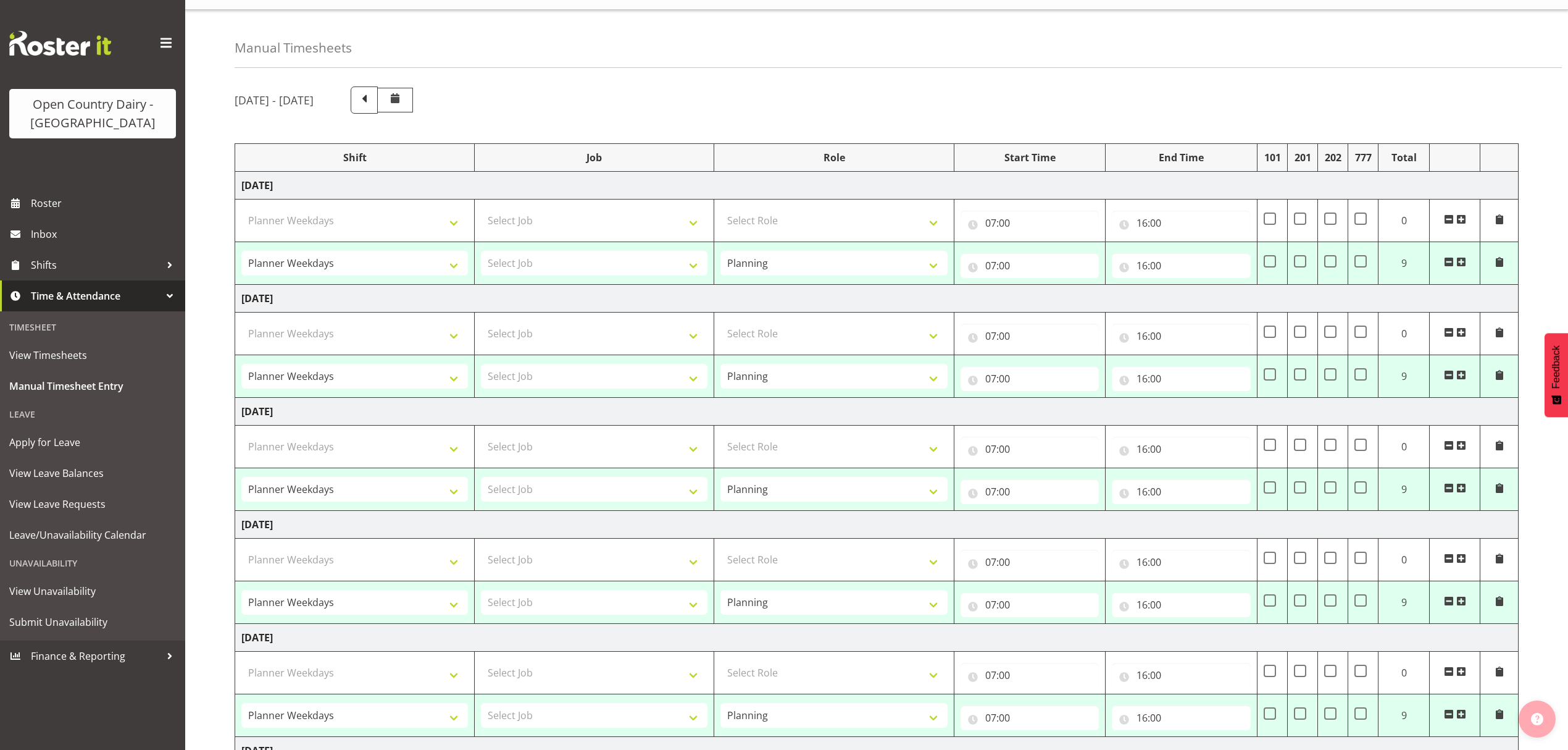
select select "34254"
